Goal: Information Seeking & Learning: Learn about a topic

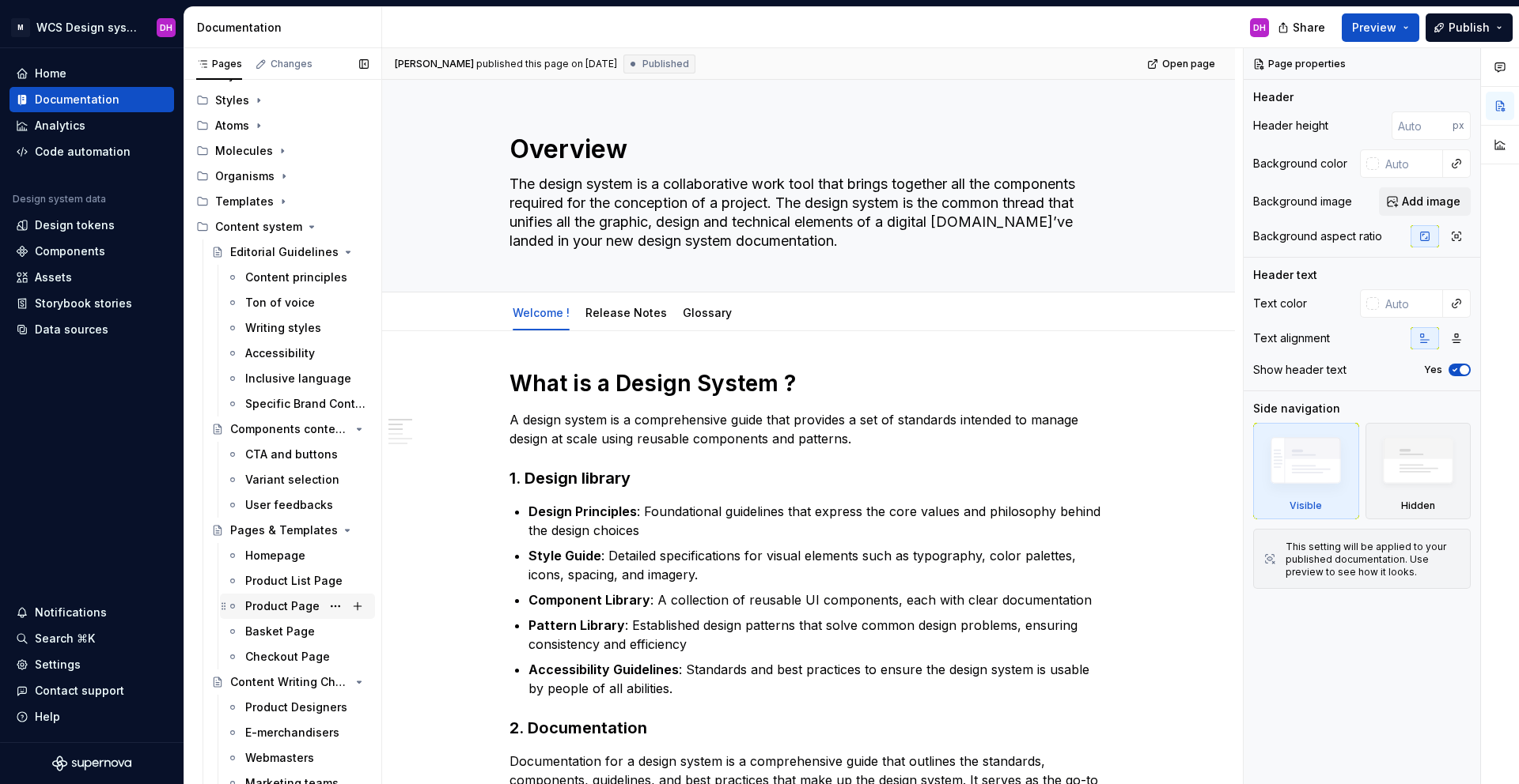
scroll to position [237, 0]
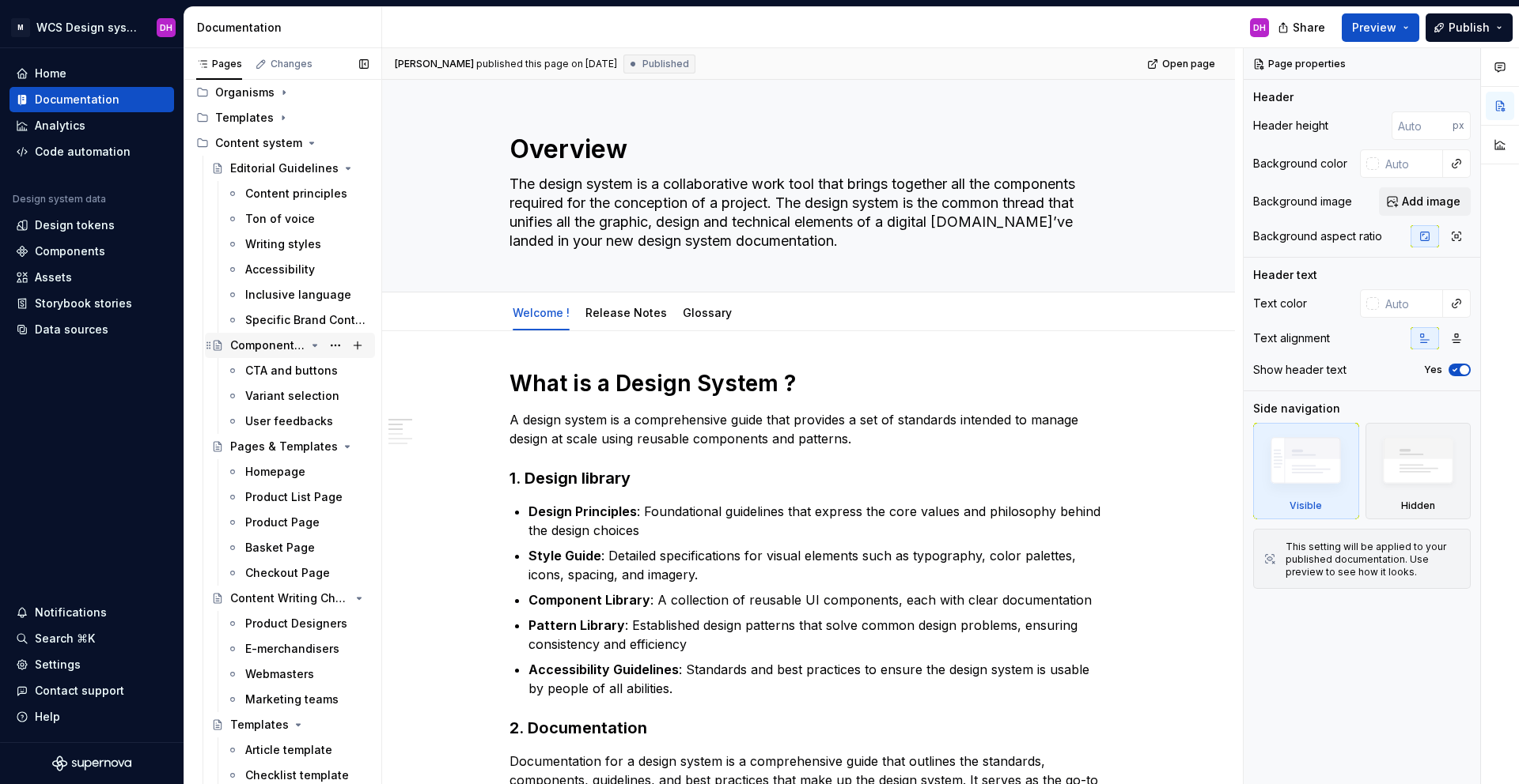
click at [296, 341] on div "Components content guidelines" at bounding box center [299, 345] width 138 height 22
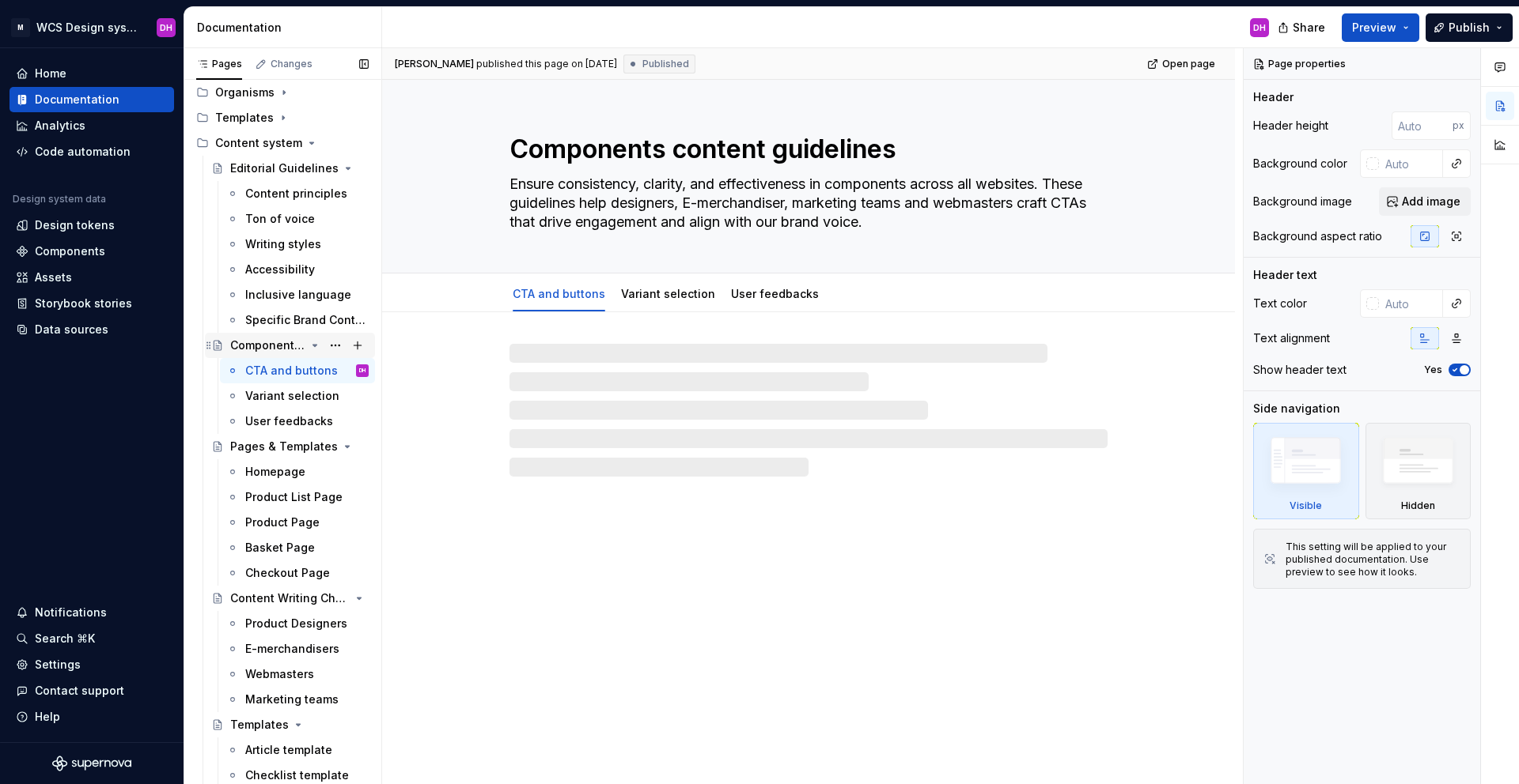
click at [308, 342] on icon "Page tree" at bounding box center [314, 345] width 12 height 12
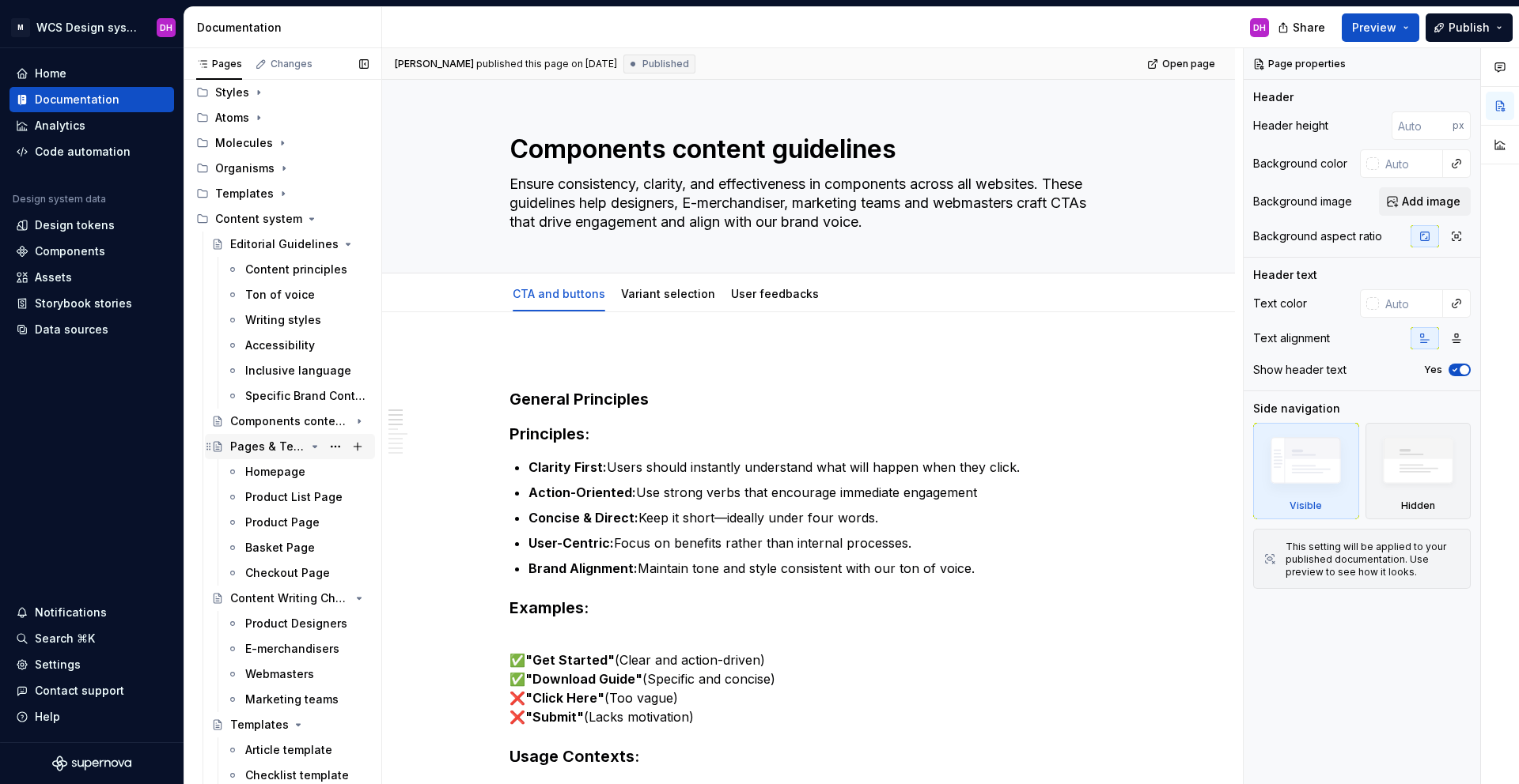
click at [309, 444] on icon "Page tree" at bounding box center [314, 446] width 12 height 12
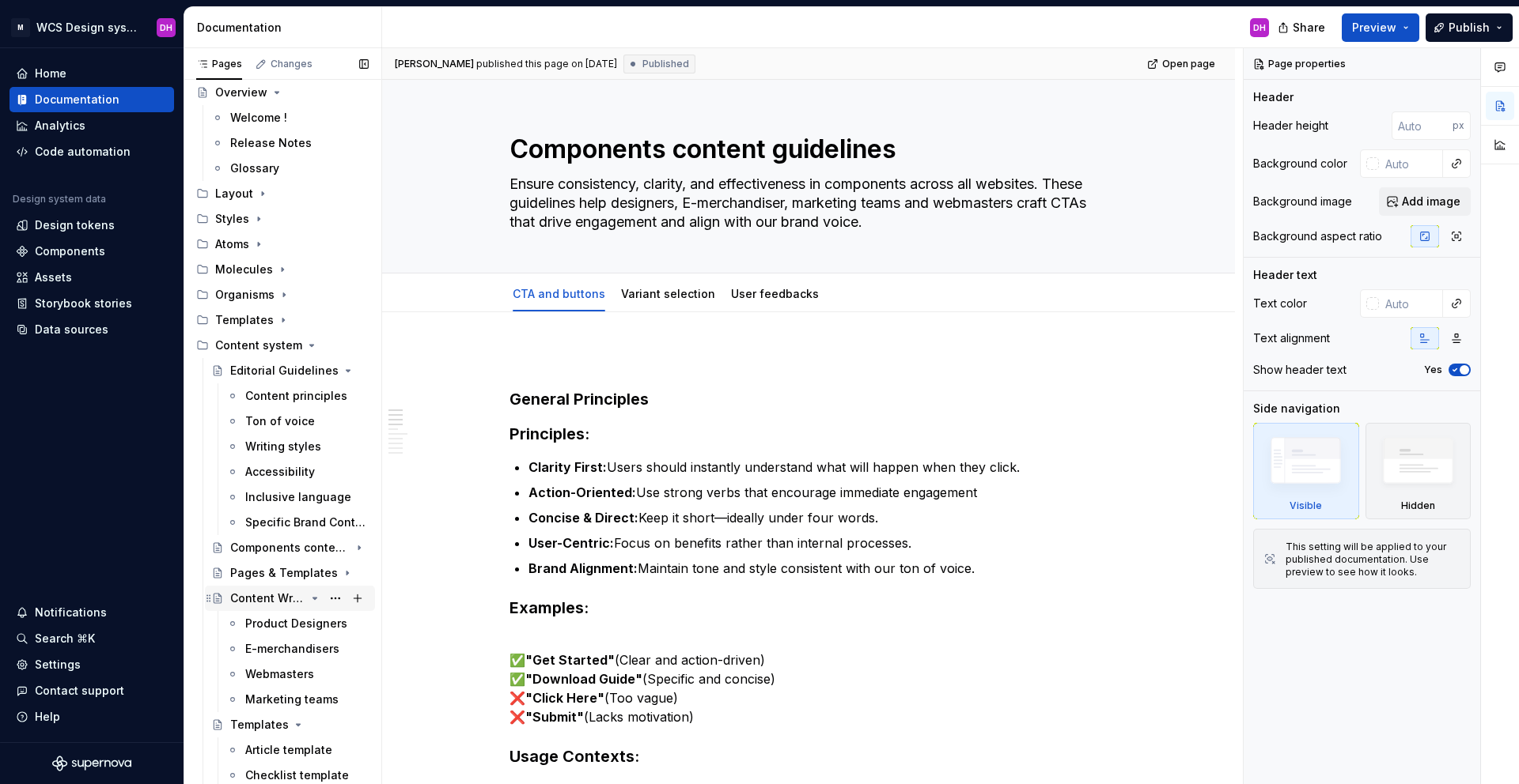
click at [308, 596] on icon "Page tree" at bounding box center [314, 598] width 12 height 12
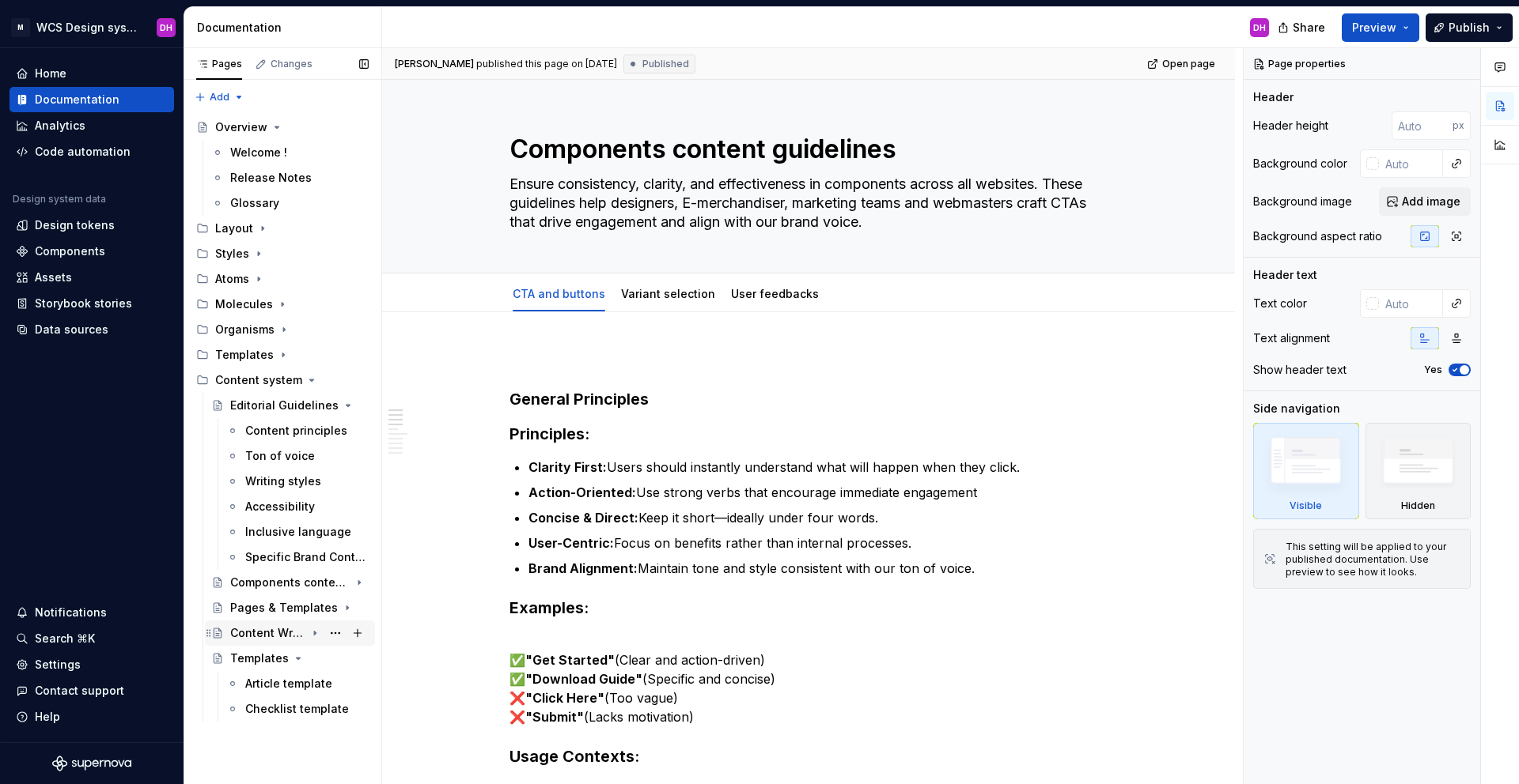
scroll to position [0, 0]
click at [292, 654] on icon "Page tree" at bounding box center [298, 658] width 12 height 12
click at [314, 405] on icon "Page tree" at bounding box center [315, 406] width 4 height 2
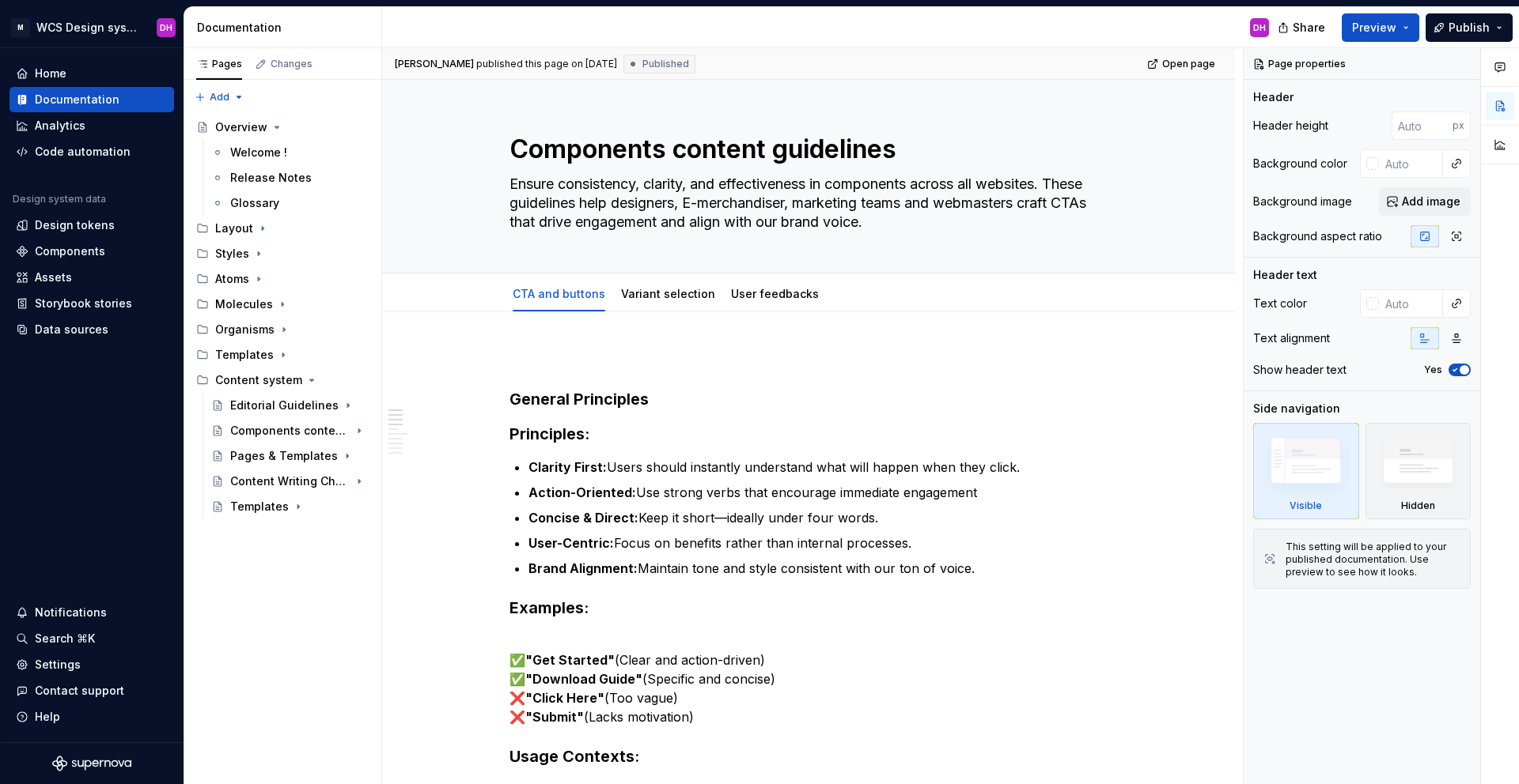
type textarea "*"
